Goal: Information Seeking & Learning: Get advice/opinions

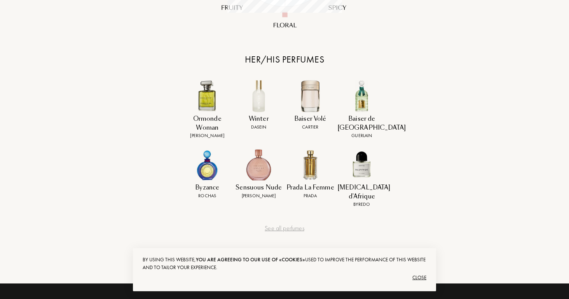
scroll to position [296, 0]
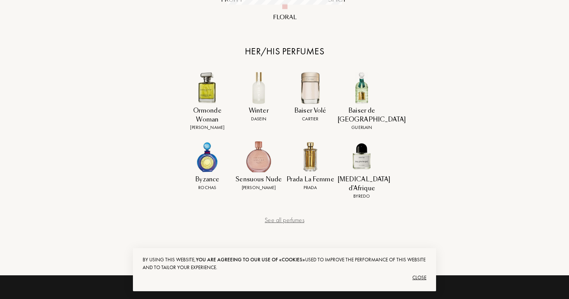
click at [277, 216] on div "See all perfumes" at bounding box center [284, 220] width 194 height 9
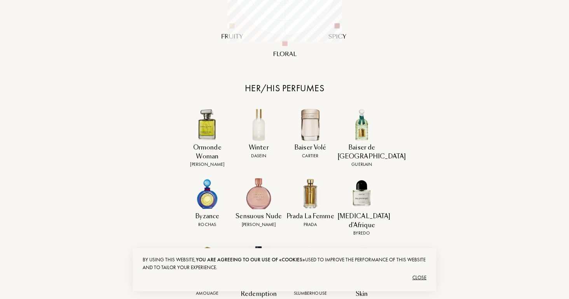
scroll to position [0, 0]
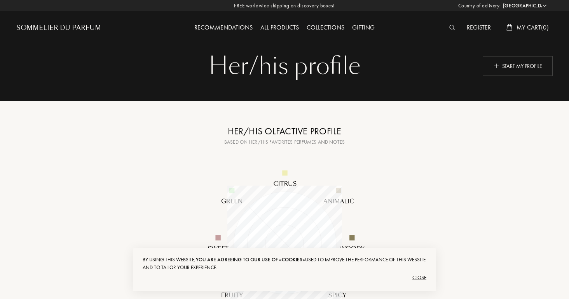
click at [229, 26] on div "Recommendations" at bounding box center [223, 28] width 66 height 10
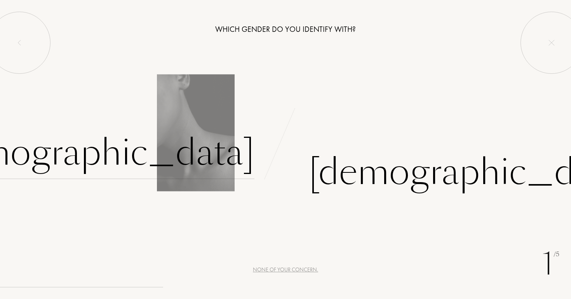
click at [233, 158] on div "Female" at bounding box center [92, 153] width 325 height 52
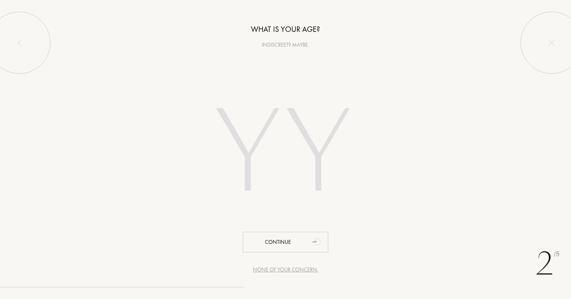
click at [243, 161] on input "number" at bounding box center [286, 154] width 222 height 157
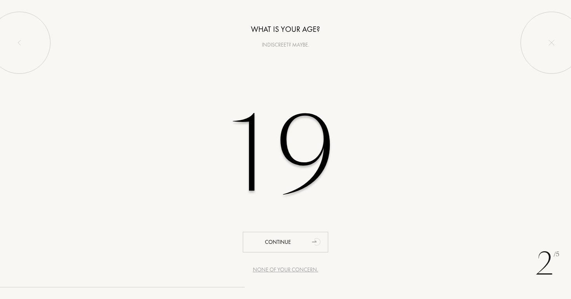
type input "19"
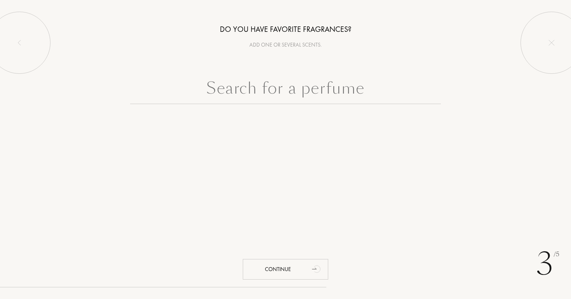
click at [269, 102] on input "text" at bounding box center [285, 90] width 311 height 28
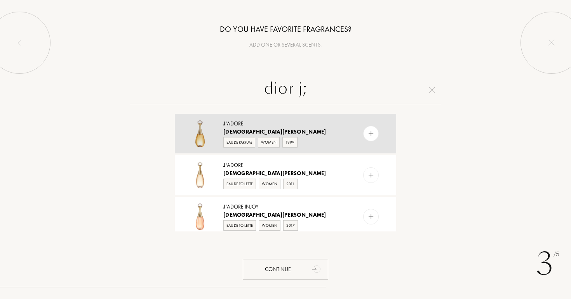
type input "dior j;"
click at [238, 141] on div "Eau de Parfum" at bounding box center [239, 142] width 32 height 10
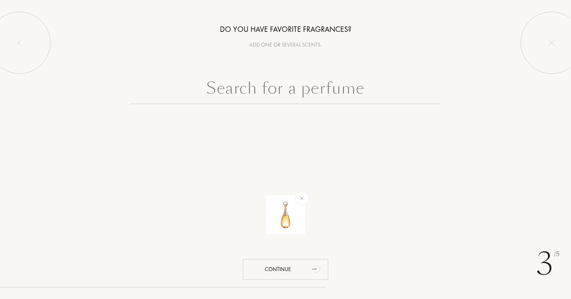
click at [277, 93] on input "text" at bounding box center [285, 90] width 311 height 28
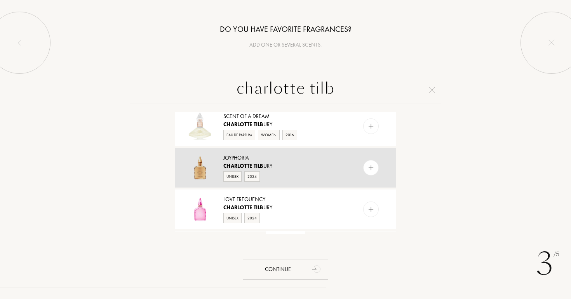
scroll to position [50, 0]
type input "charlotte tilb"
click at [269, 164] on div "Charlotte Tilb ury" at bounding box center [285, 165] width 124 height 8
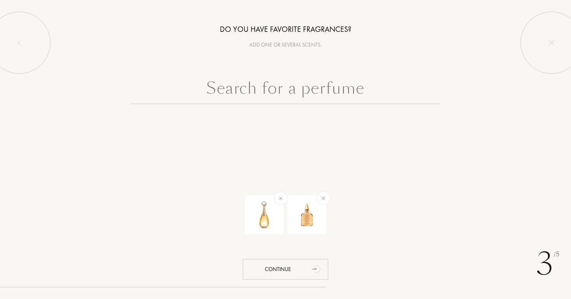
scroll to position [0, 0]
click at [310, 92] on input "text" at bounding box center [285, 90] width 311 height 28
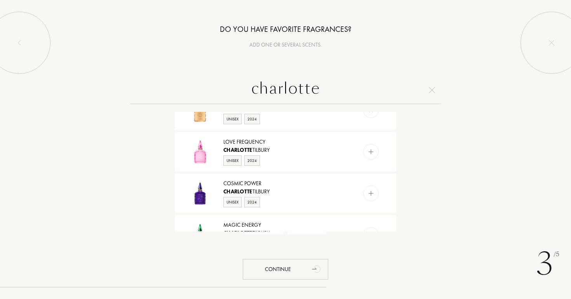
scroll to position [263, 0]
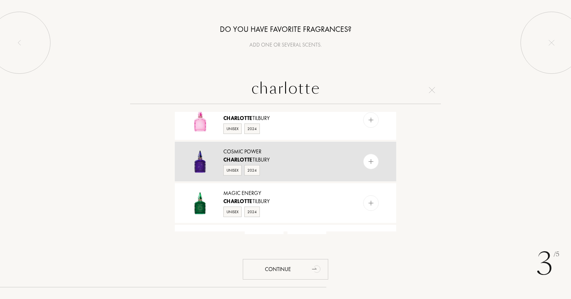
type input "charlotte"
click at [288, 168] on div "Unisex 2024" at bounding box center [285, 170] width 124 height 12
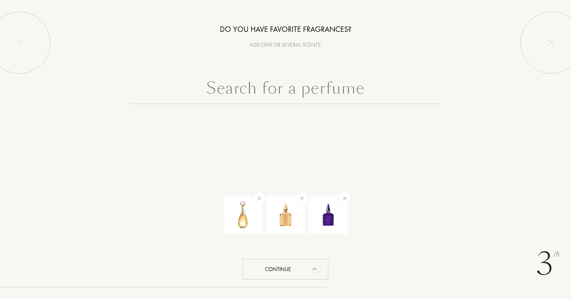
scroll to position [0, 0]
click at [283, 96] on input "text" at bounding box center [285, 90] width 311 height 28
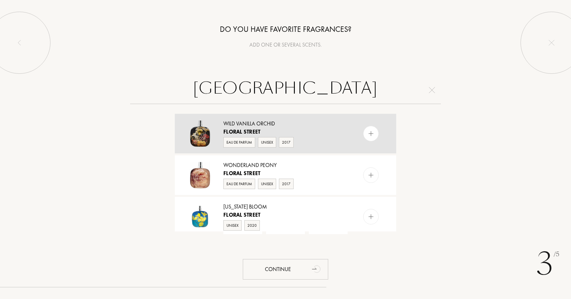
type input "floral street"
click at [310, 135] on div "Floral Street" at bounding box center [285, 132] width 124 height 8
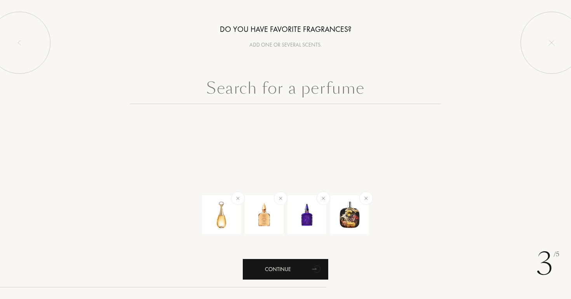
click at [266, 275] on div "Continue" at bounding box center [286, 269] width 86 height 21
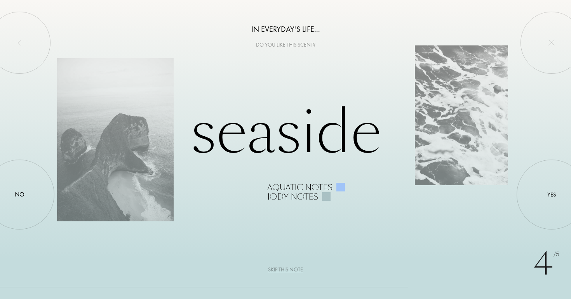
click at [56, 195] on div "4 /5 In everyday's life... Do you like this scent? Seaside Aquatic notes Iody n…" at bounding box center [285, 149] width 571 height 299
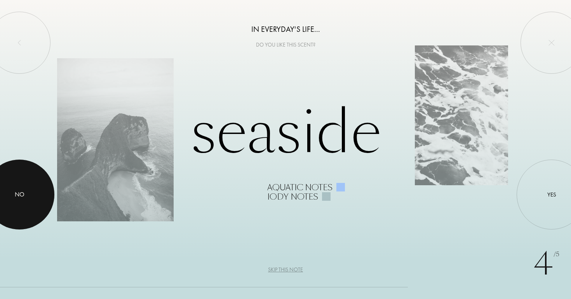
click at [38, 188] on div at bounding box center [19, 195] width 70 height 70
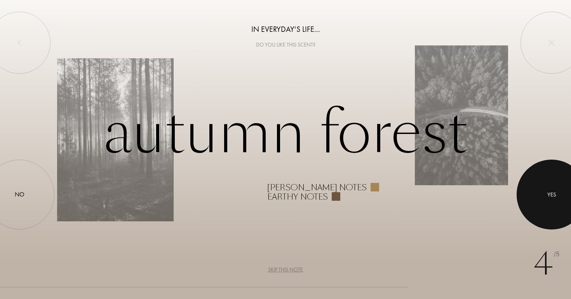
click at [550, 202] on div at bounding box center [552, 195] width 70 height 70
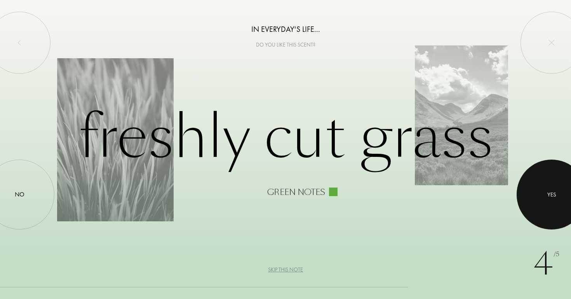
click at [547, 202] on div at bounding box center [552, 195] width 70 height 70
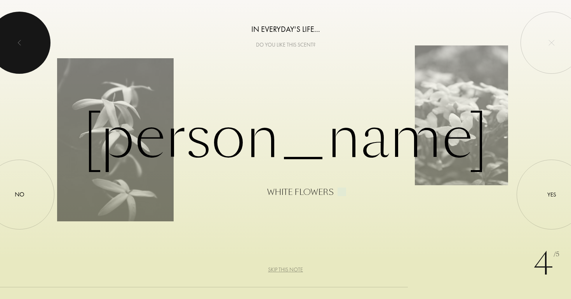
click at [14, 21] on div at bounding box center [19, 43] width 62 height 62
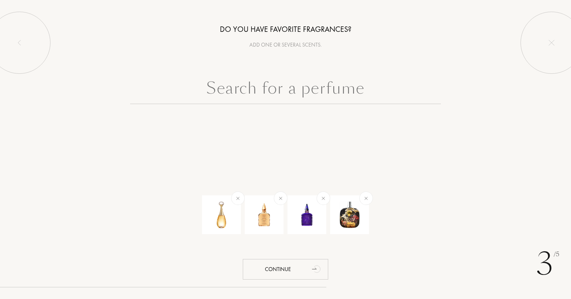
click at [269, 259] on div "3 /5 Do you have favorite fragrances? Add one or several scents. Continue" at bounding box center [285, 149] width 571 height 299
click at [270, 267] on div "Continue" at bounding box center [286, 269] width 86 height 21
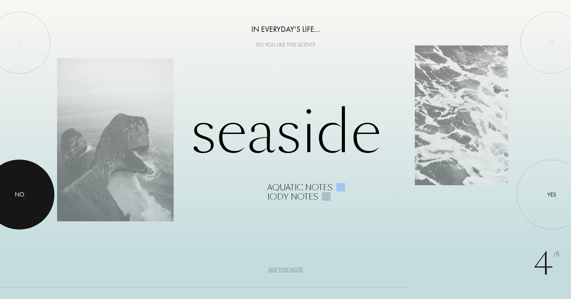
click at [44, 196] on div "No" at bounding box center [19, 195] width 70 height 70
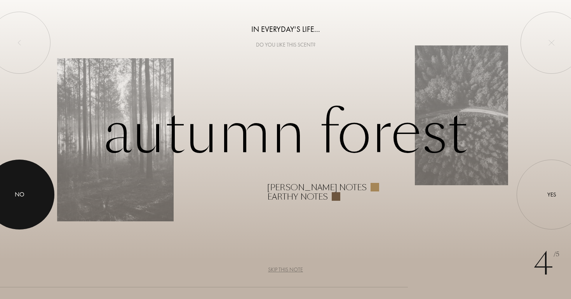
click at [44, 196] on div at bounding box center [19, 195] width 70 height 70
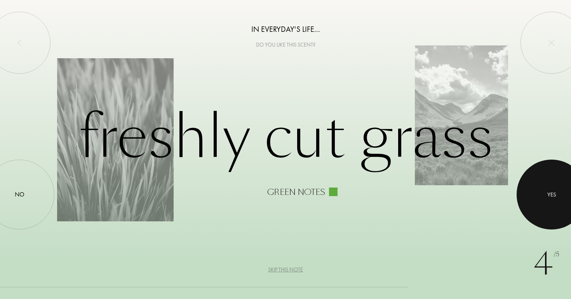
click at [555, 192] on div "Yes" at bounding box center [552, 194] width 9 height 9
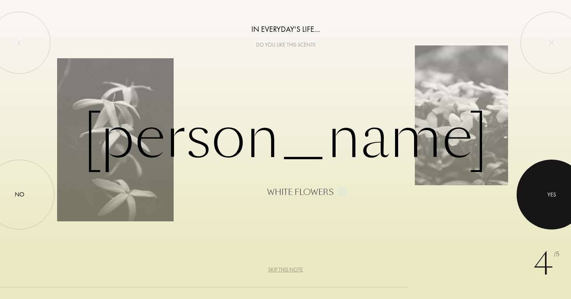
click at [555, 193] on div "Yes" at bounding box center [552, 194] width 9 height 9
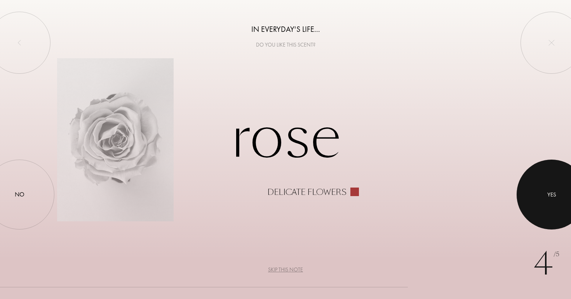
click at [555, 193] on div "Yes" at bounding box center [552, 194] width 9 height 9
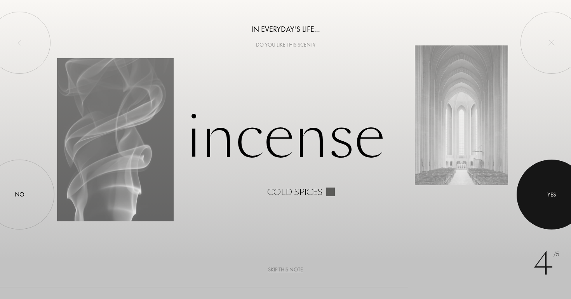
click at [555, 193] on div "Yes" at bounding box center [552, 194] width 9 height 9
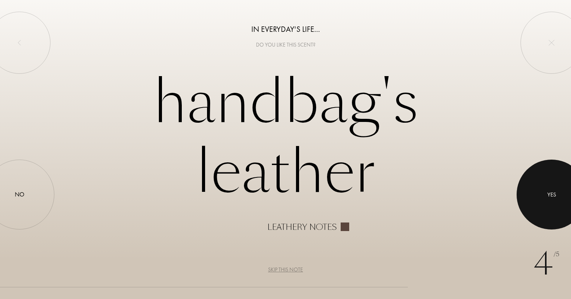
click at [550, 193] on div "Yes" at bounding box center [552, 194] width 9 height 9
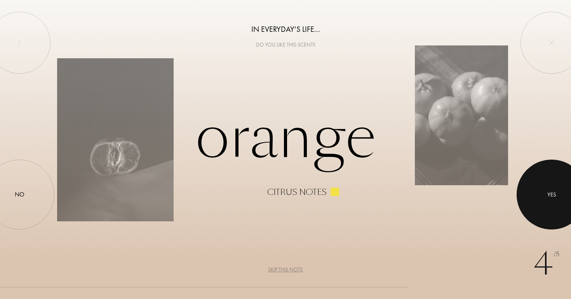
click at [535, 191] on div at bounding box center [552, 195] width 70 height 70
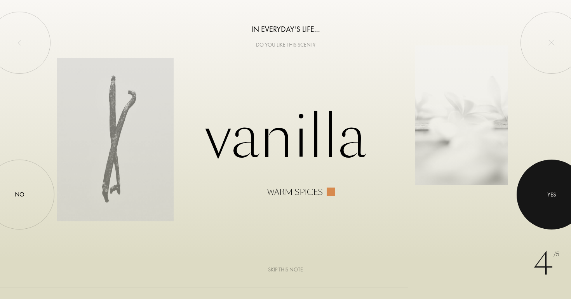
click at [535, 191] on div at bounding box center [552, 195] width 70 height 70
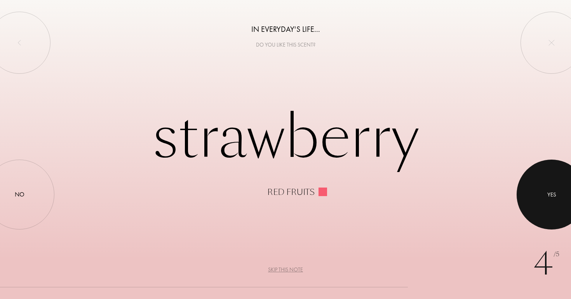
click at [535, 192] on div at bounding box center [552, 195] width 70 height 70
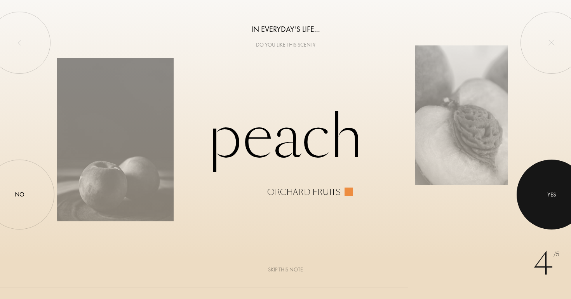
click at [535, 192] on div at bounding box center [552, 195] width 70 height 70
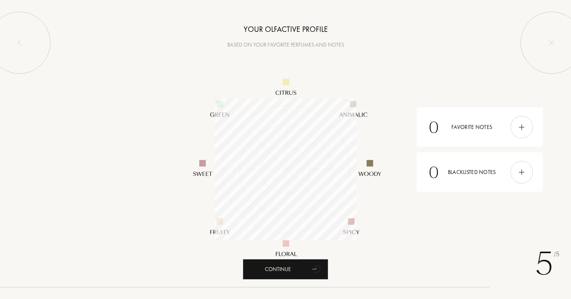
scroll to position [142, 142]
click at [256, 272] on div "Continue" at bounding box center [286, 269] width 86 height 21
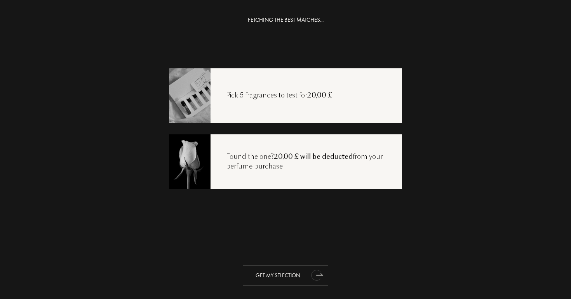
click at [284, 272] on div "Get my selection" at bounding box center [286, 275] width 86 height 21
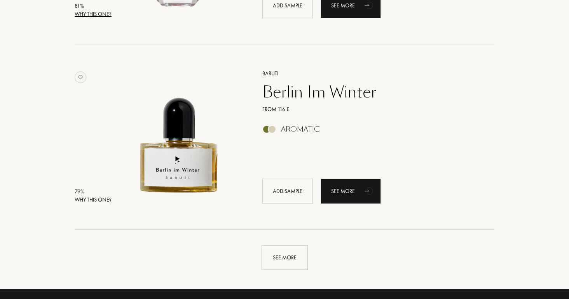
scroll to position [1774, 0]
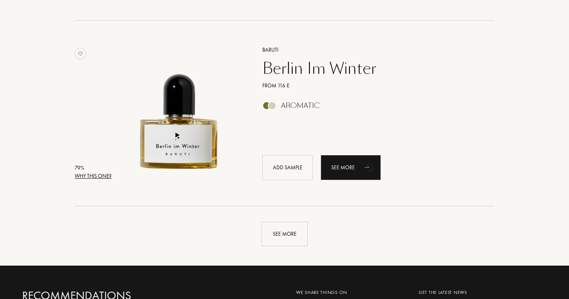
click at [294, 241] on div "See more" at bounding box center [285, 234] width 46 height 24
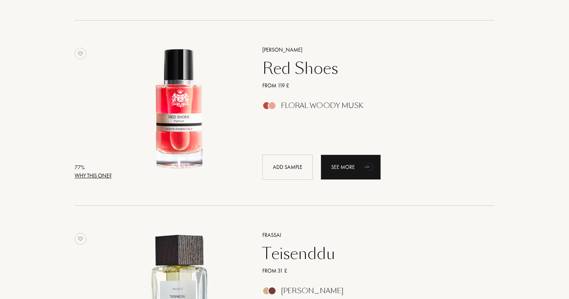
scroll to position [2302, 0]
